Goal: Understand process/instructions: Learn about a topic

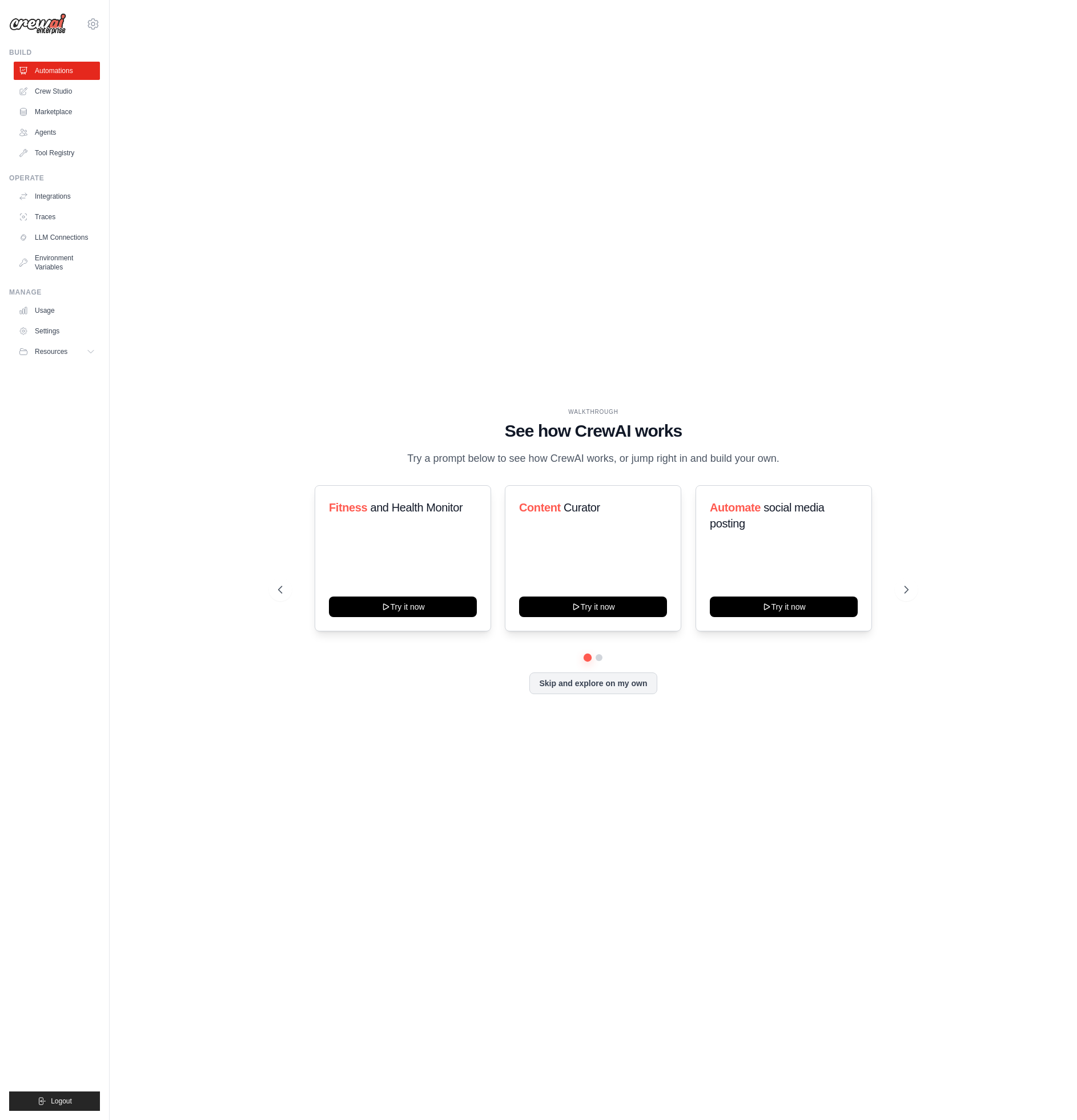
click at [230, 161] on div "WALKTHROUGH See how CrewAI works Try a prompt below to see how CrewAI works, or…" at bounding box center [593, 560] width 931 height 1097
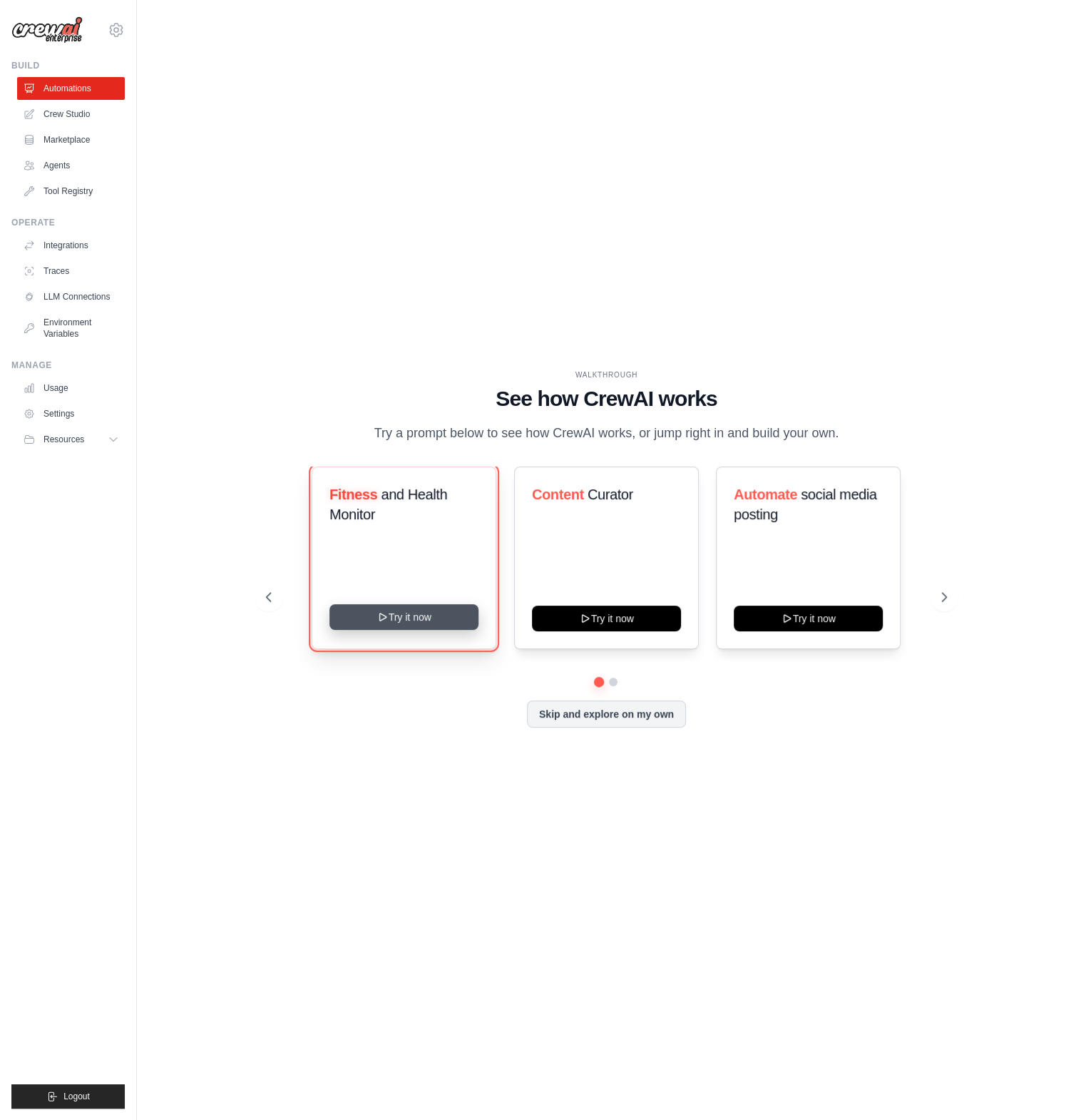
click at [440, 630] on button "Try it now" at bounding box center [404, 617] width 149 height 26
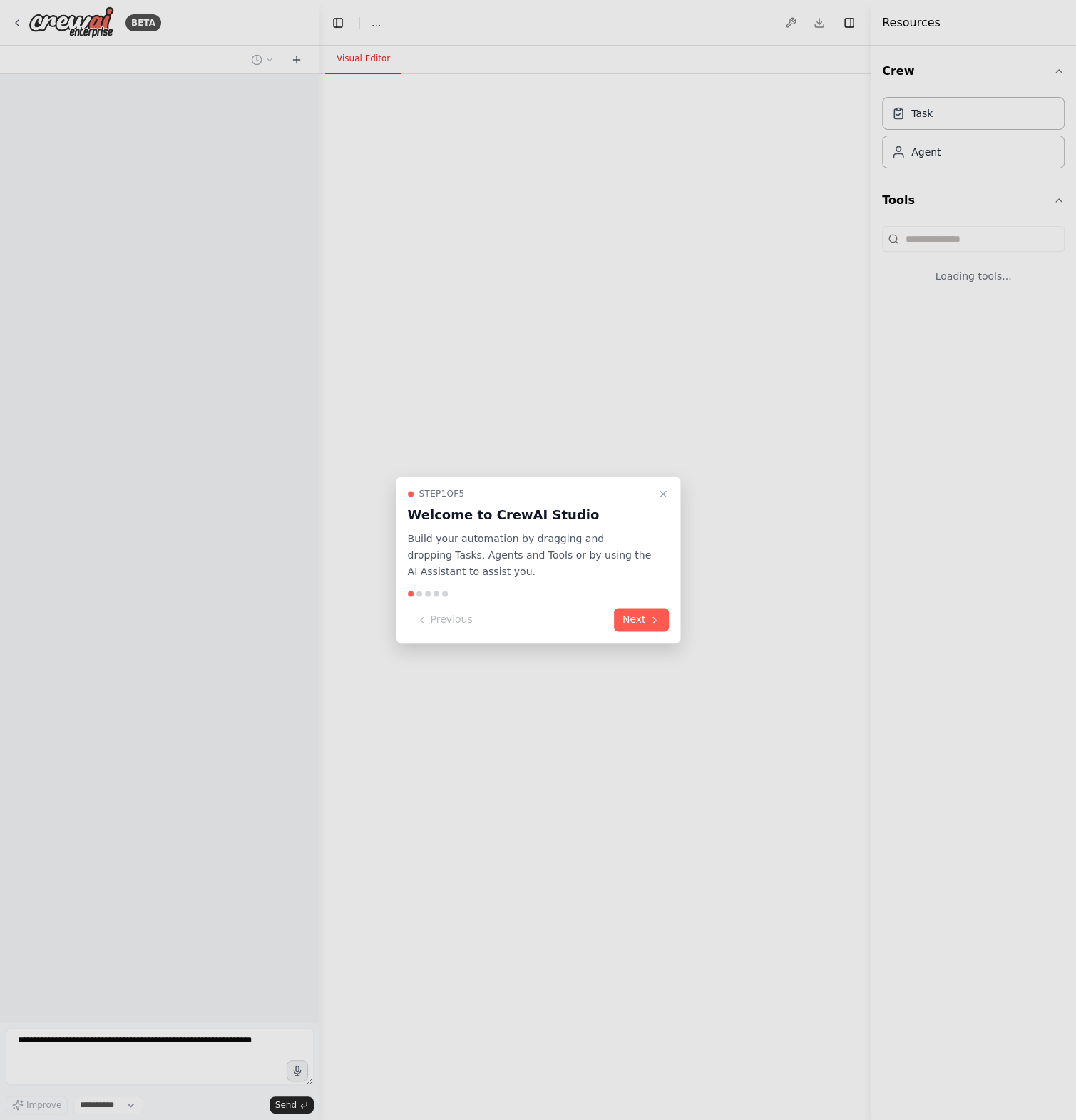
select select "****"
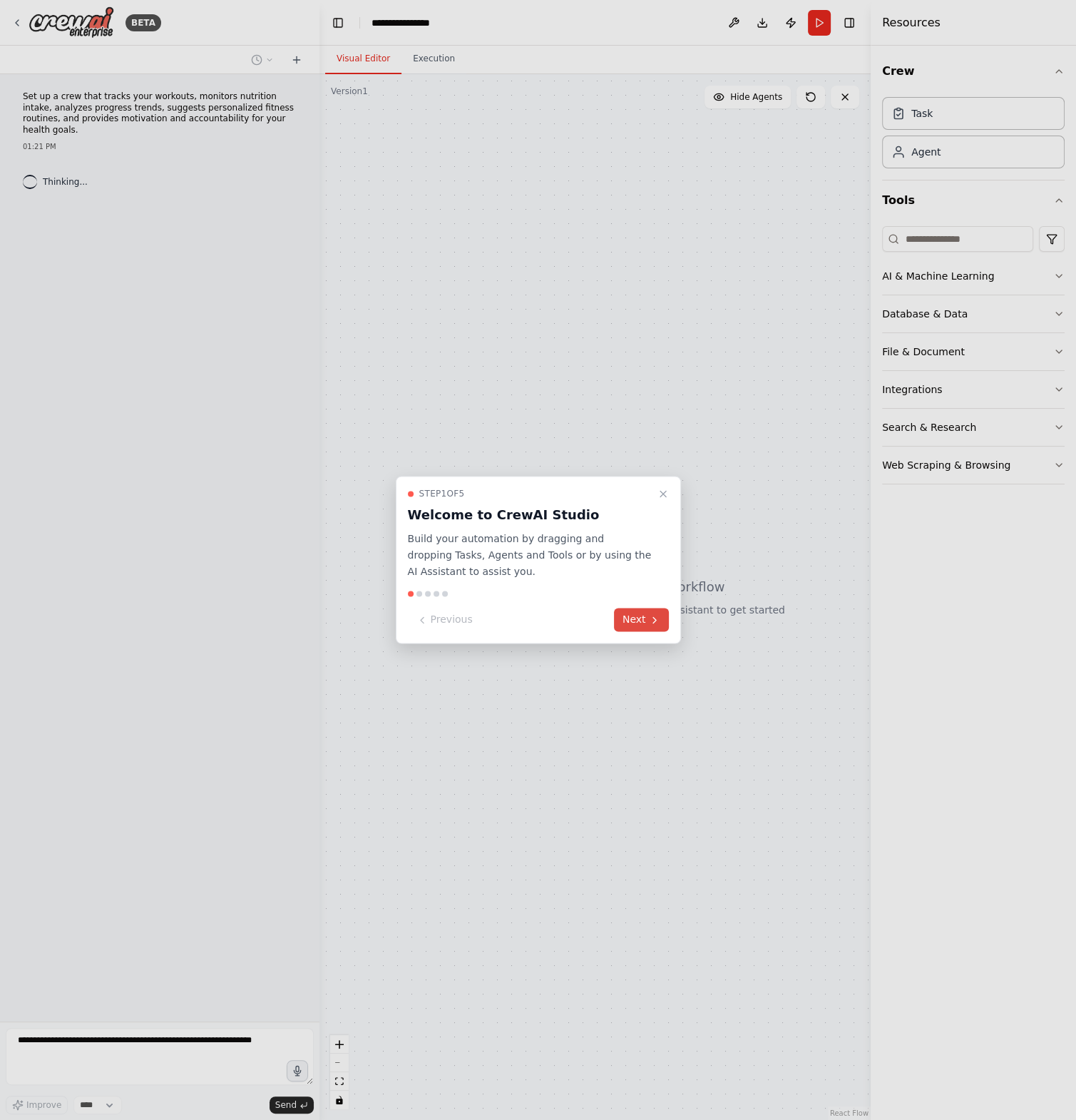
click at [623, 625] on button "Next" at bounding box center [641, 620] width 55 height 23
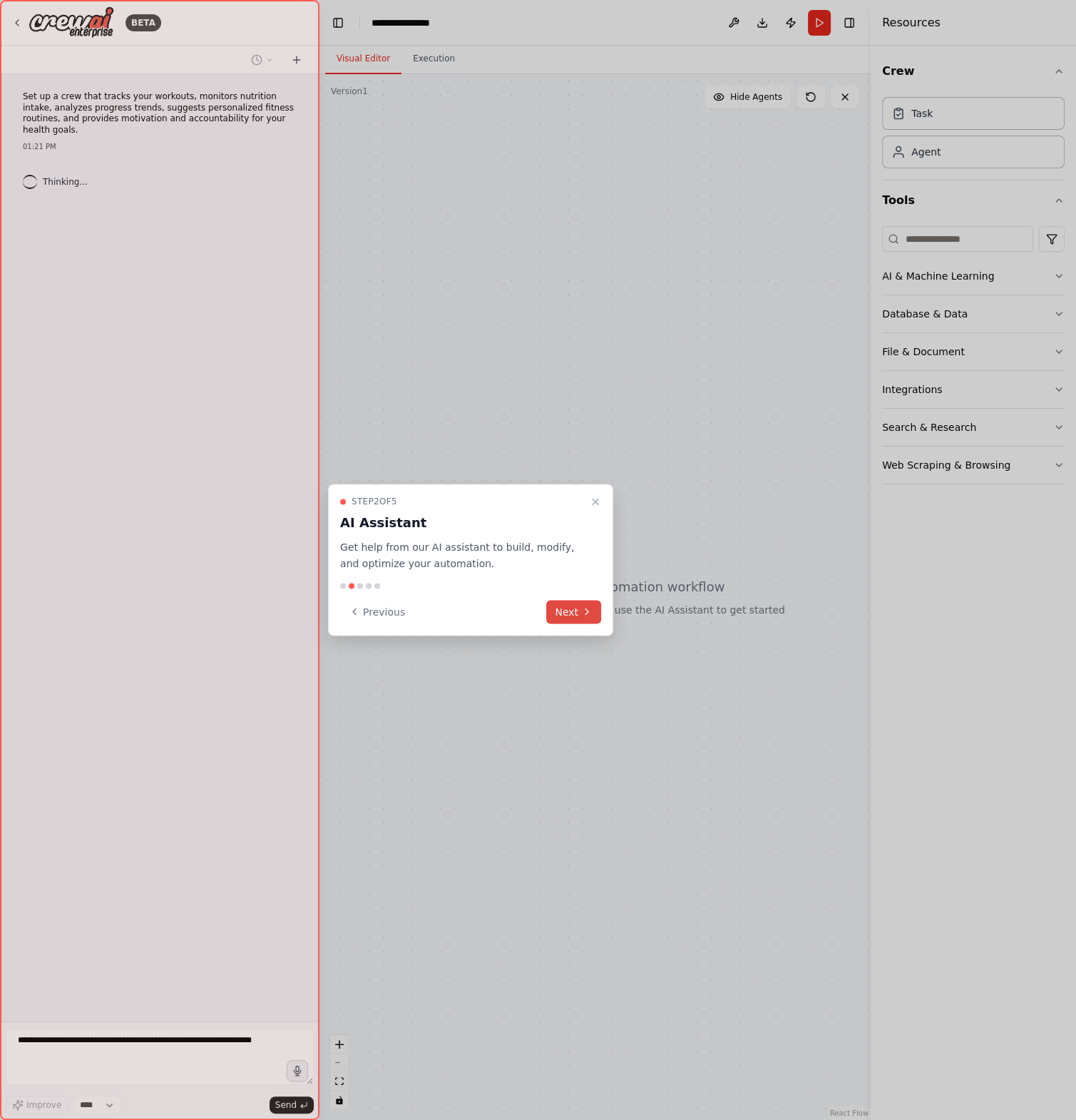
click at [584, 619] on button "Next" at bounding box center [573, 611] width 55 height 23
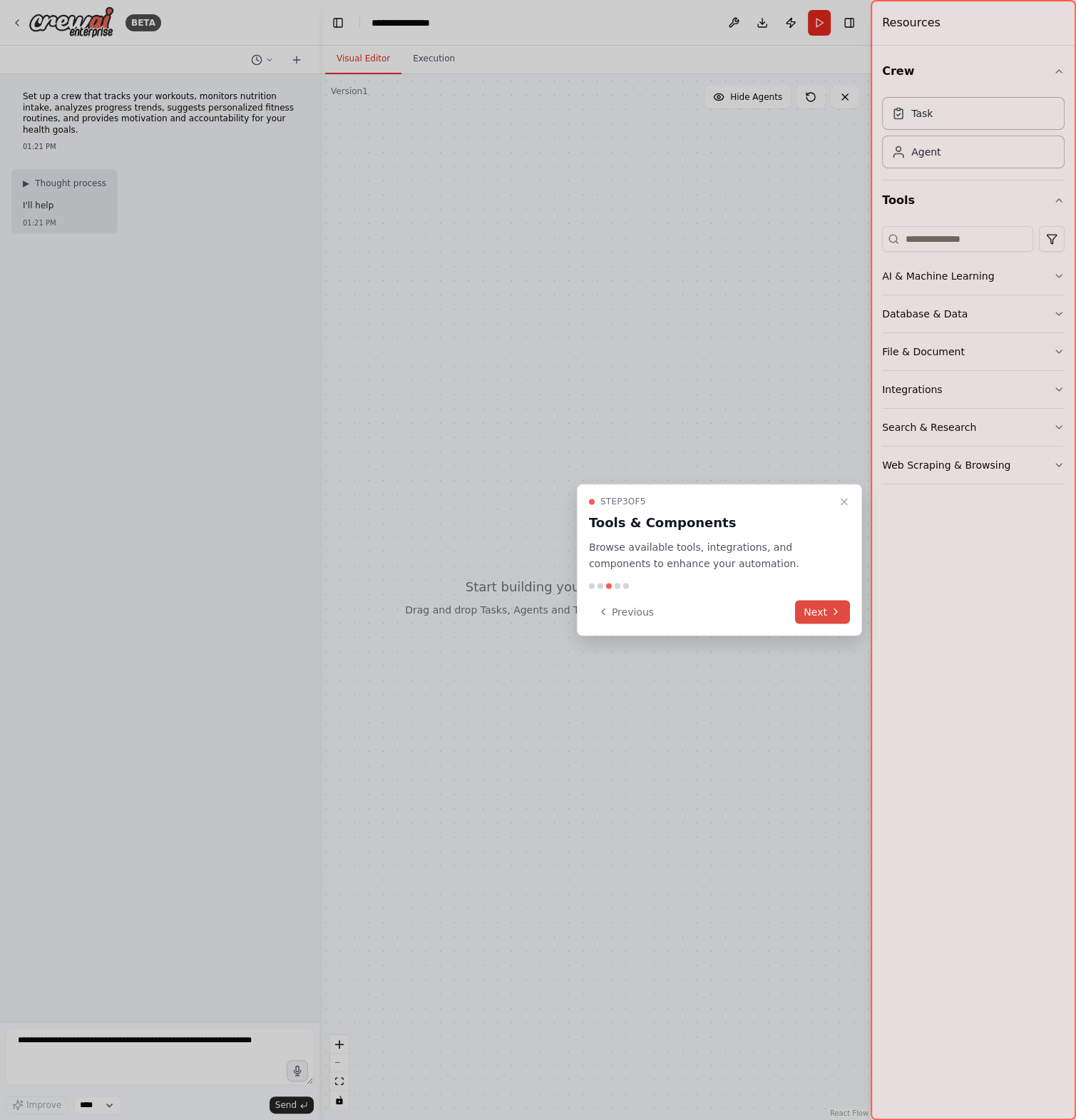
click at [818, 612] on button "Next" at bounding box center [822, 611] width 55 height 23
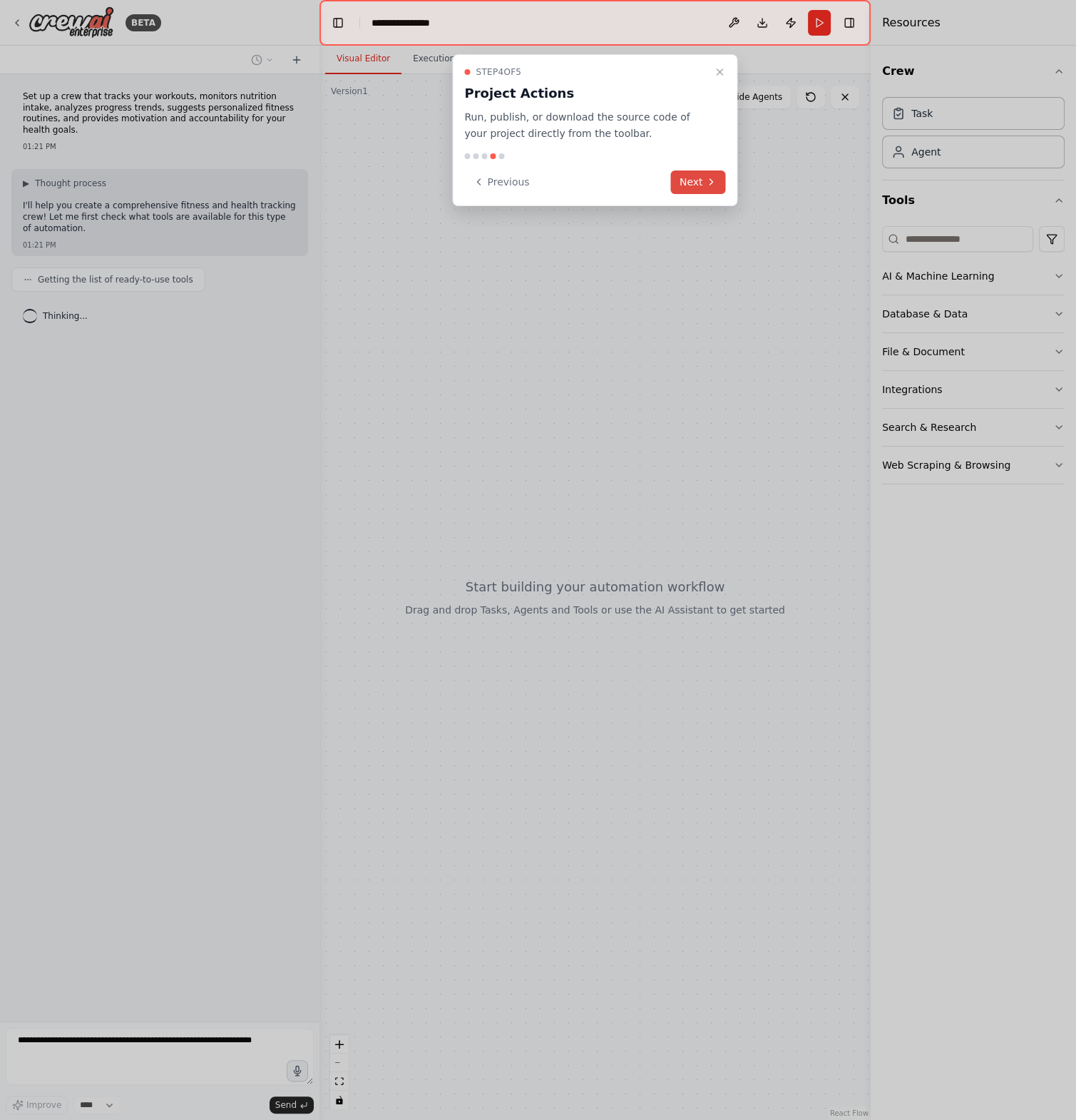
click at [702, 178] on button "Next" at bounding box center [698, 182] width 55 height 23
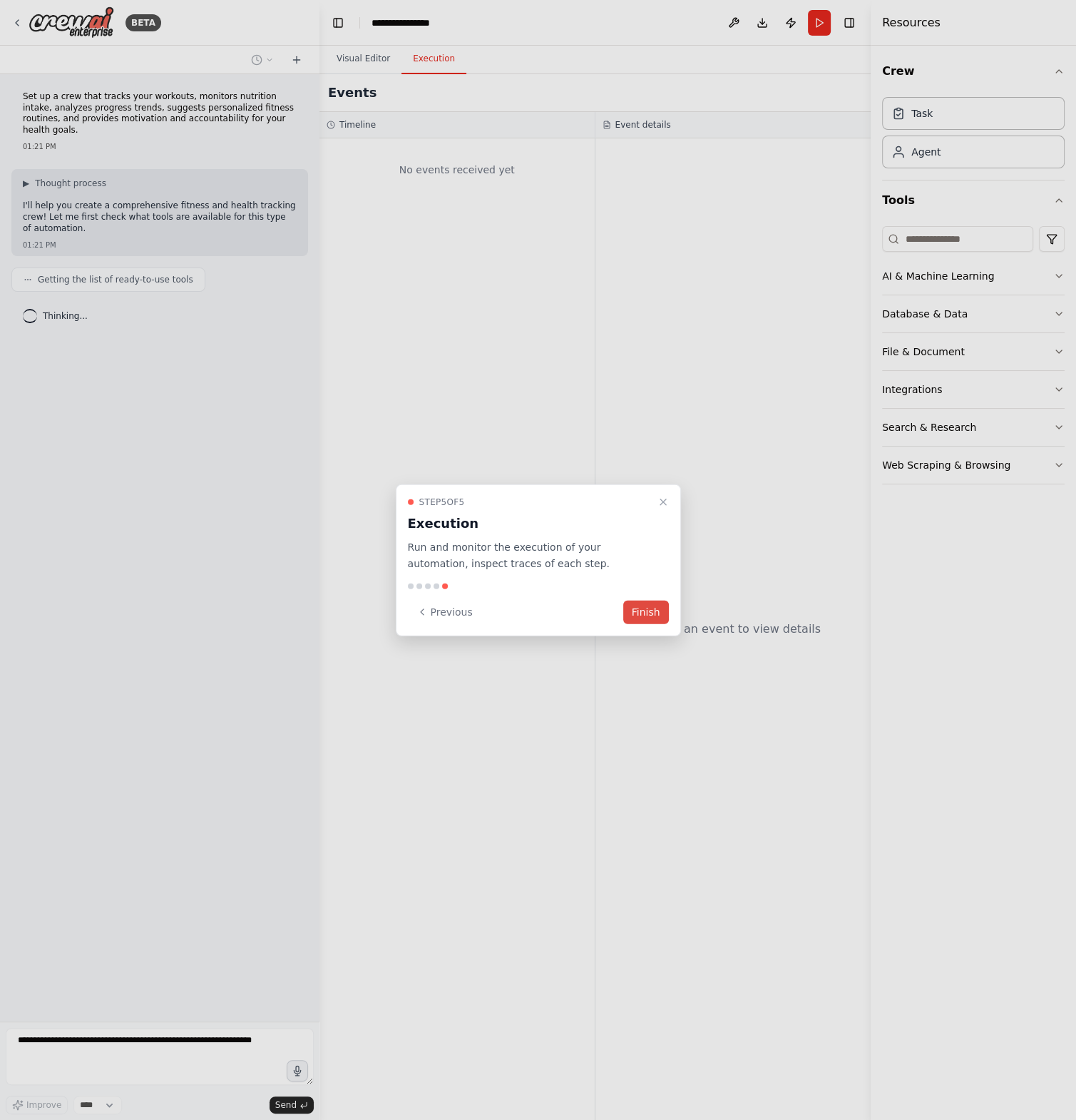
click at [646, 609] on button "Finish" at bounding box center [646, 611] width 46 height 23
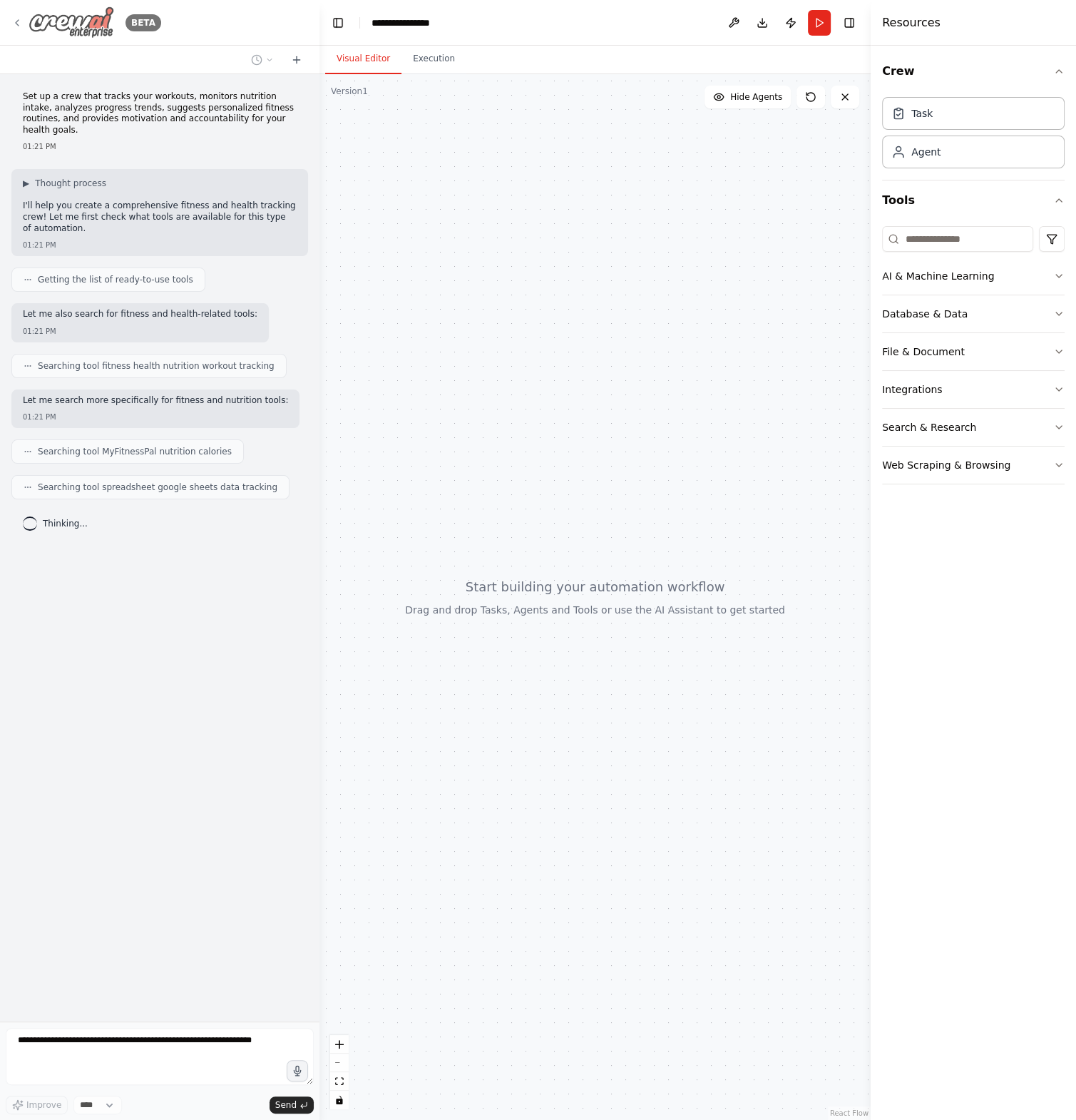
click at [20, 23] on icon at bounding box center [18, 23] width 12 height 12
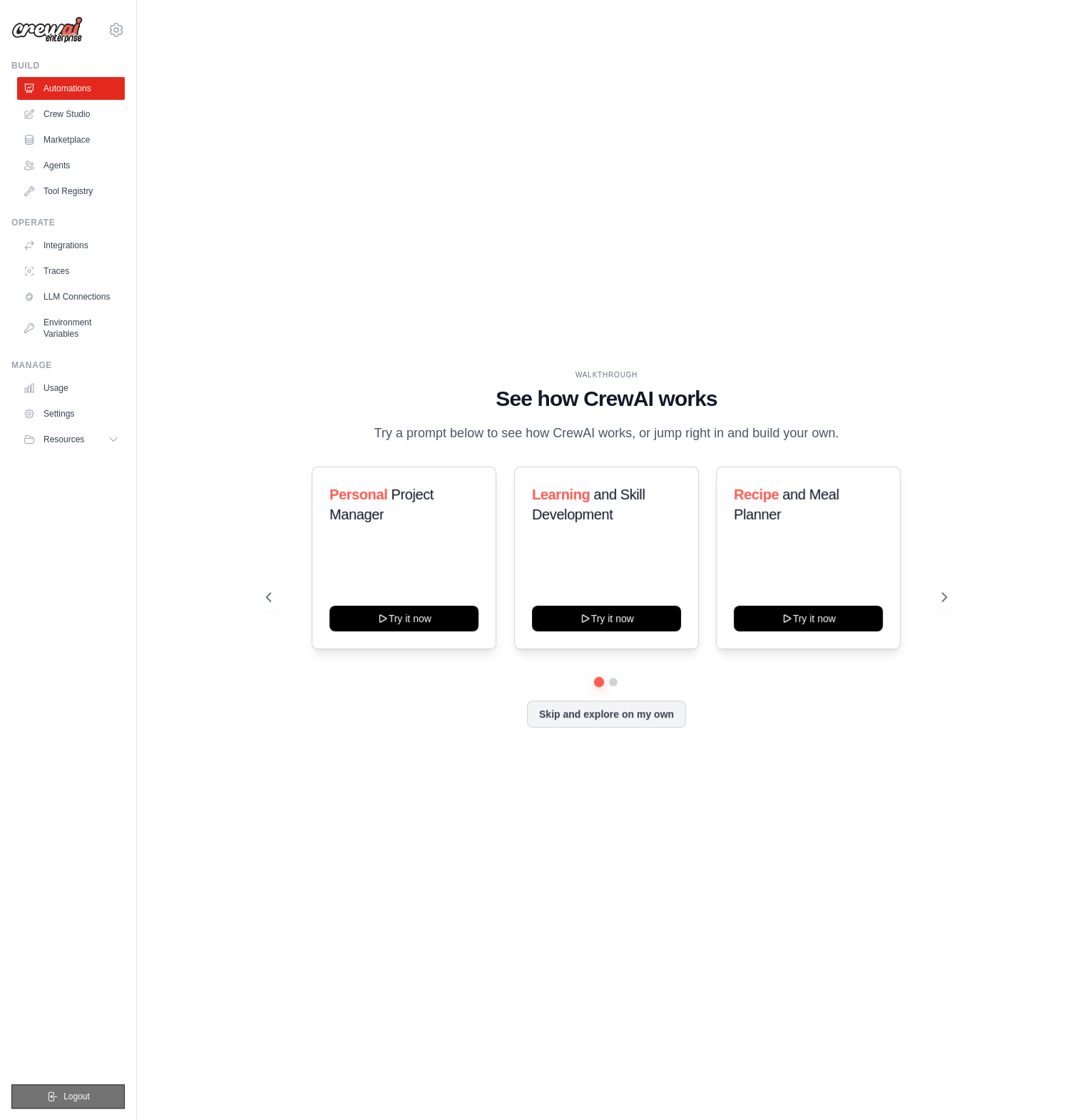
click at [119, 1099] on button "Logout" at bounding box center [68, 1096] width 113 height 24
